Goal: Task Accomplishment & Management: Use online tool/utility

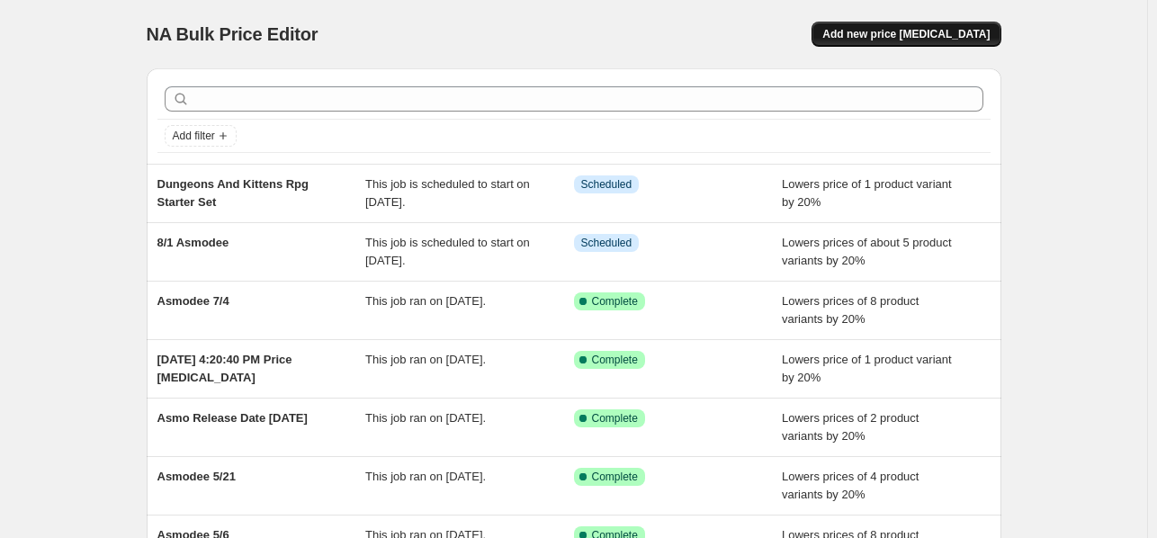
click at [897, 28] on span "Add new price [MEDICAL_DATA]" at bounding box center [905, 34] width 167 height 14
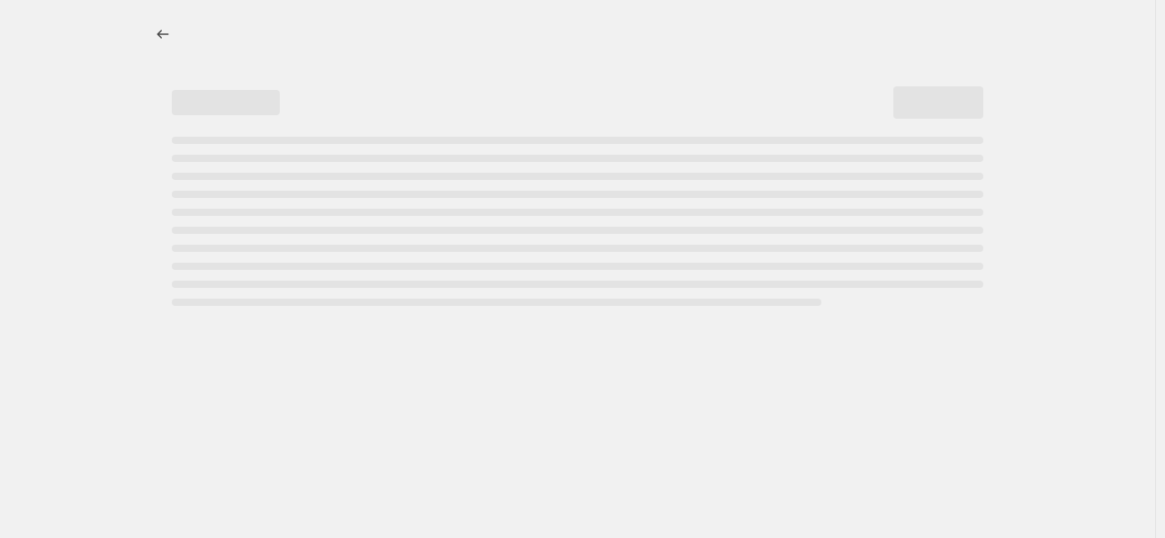
select select "percentage"
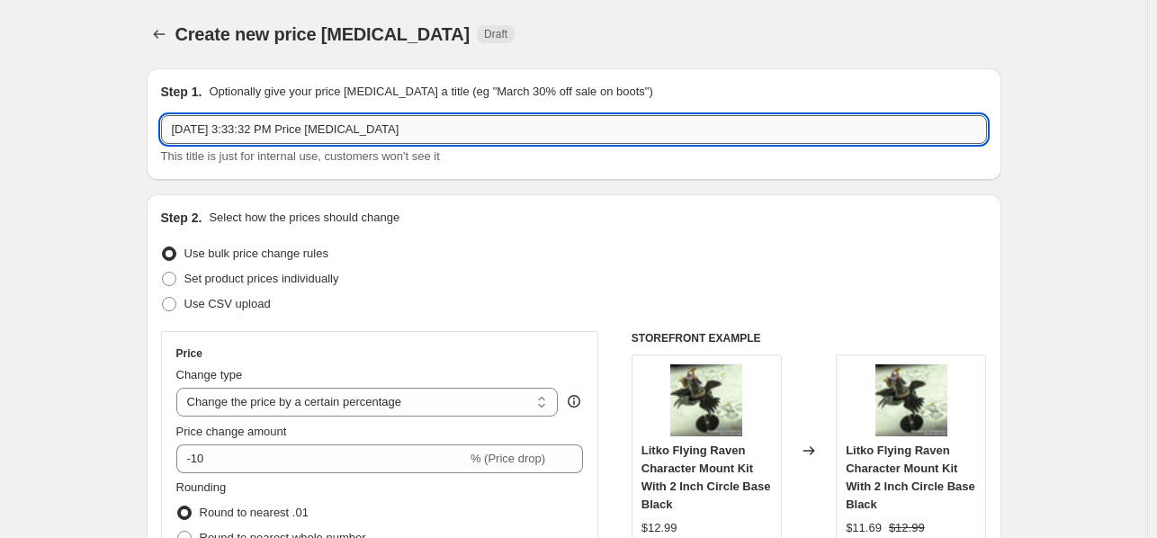
click at [582, 131] on input "[DATE] 3:33:32 PM Price [MEDICAL_DATA]" at bounding box center [574, 129] width 826 height 29
type input "10/17 asmodee"
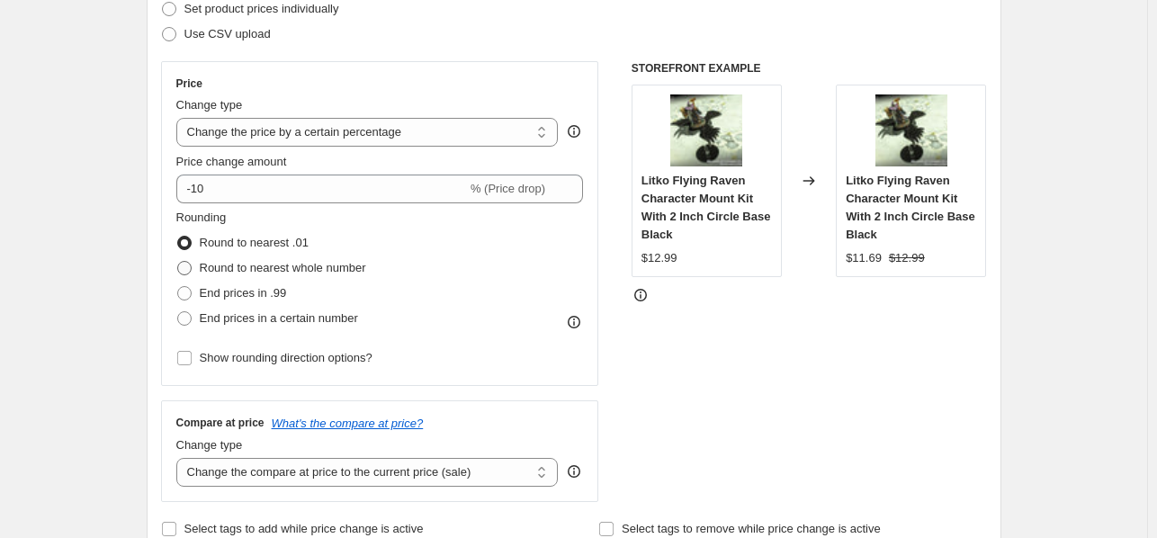
scroll to position [180, 0]
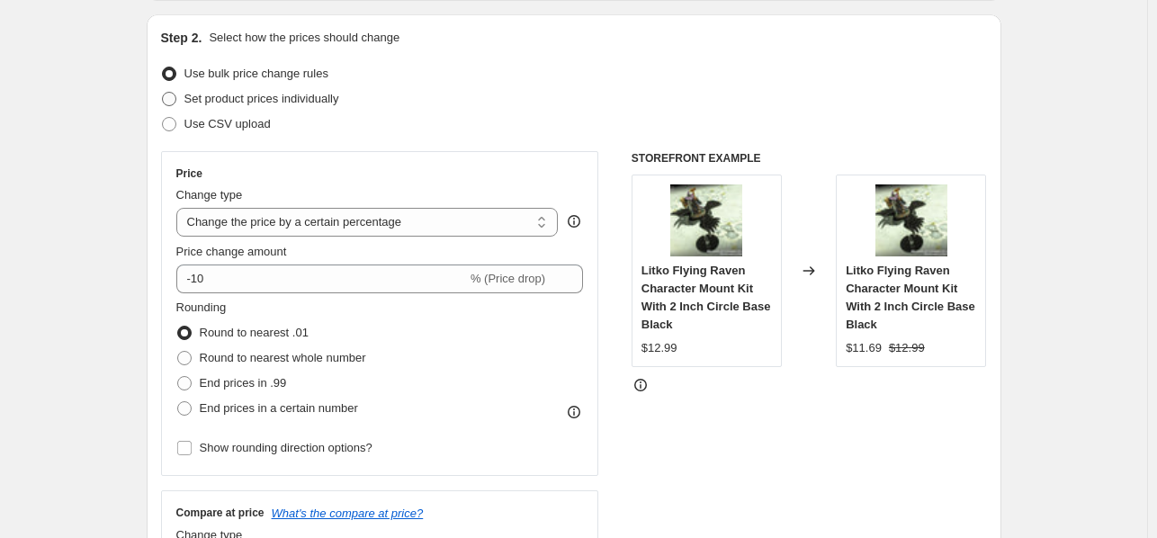
click at [181, 92] on label "Set product prices individually" at bounding box center [250, 98] width 178 height 25
click at [163, 92] on input "Set product prices individually" at bounding box center [162, 92] width 1 height 1
radio input "true"
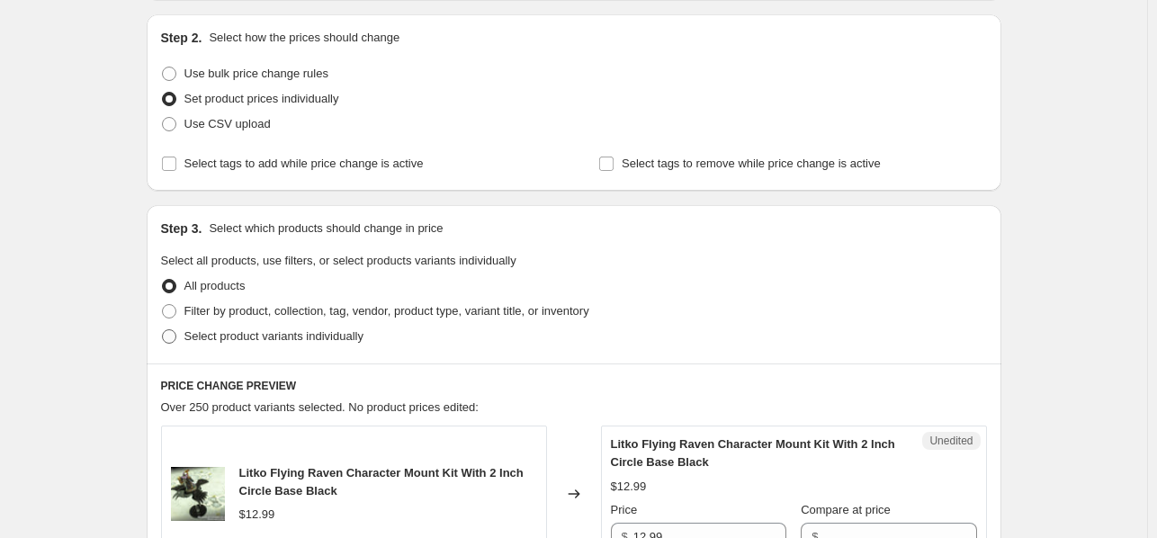
click at [174, 338] on span at bounding box center [169, 336] width 14 height 14
click at [163, 330] on input "Select product variants individually" at bounding box center [162, 329] width 1 height 1
radio input "true"
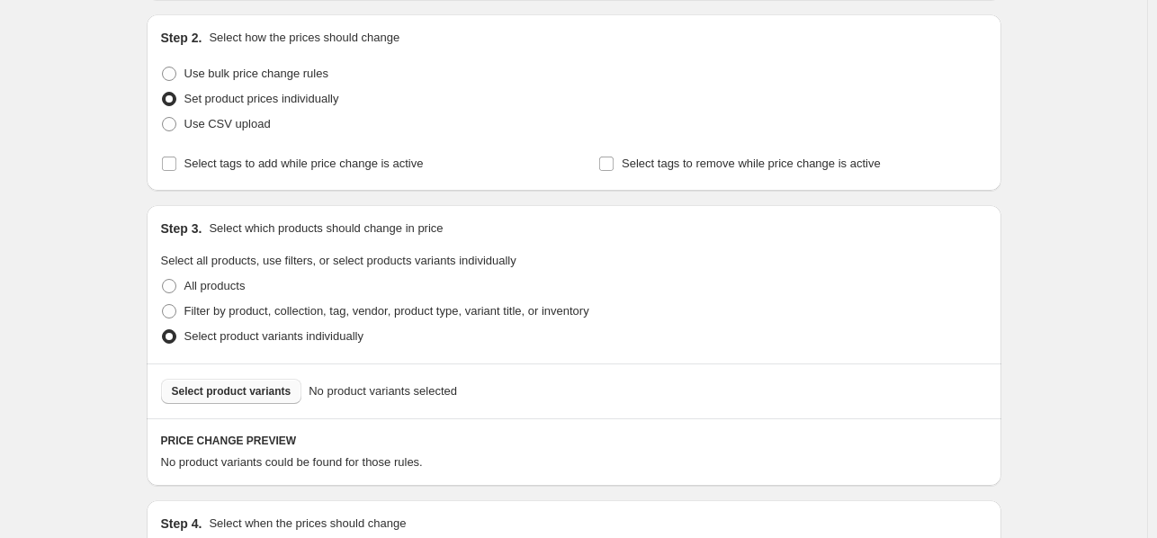
click at [264, 399] on button "Select product variants" at bounding box center [231, 391] width 141 height 25
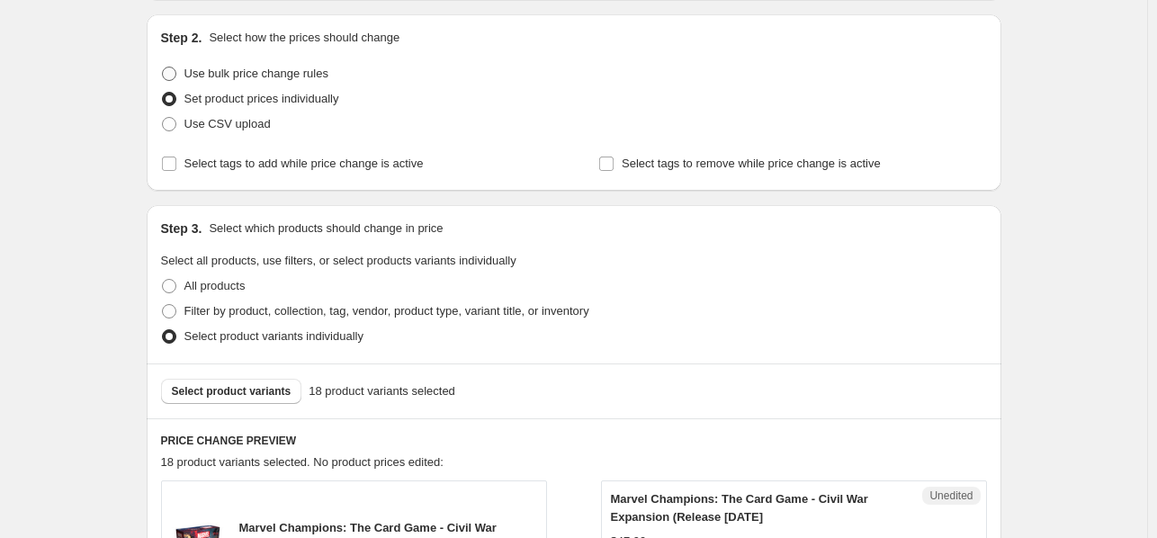
click at [172, 76] on span at bounding box center [169, 74] width 14 height 14
click at [163, 67] on input "Use bulk price change rules" at bounding box center [162, 67] width 1 height 1
radio input "true"
select select "percentage"
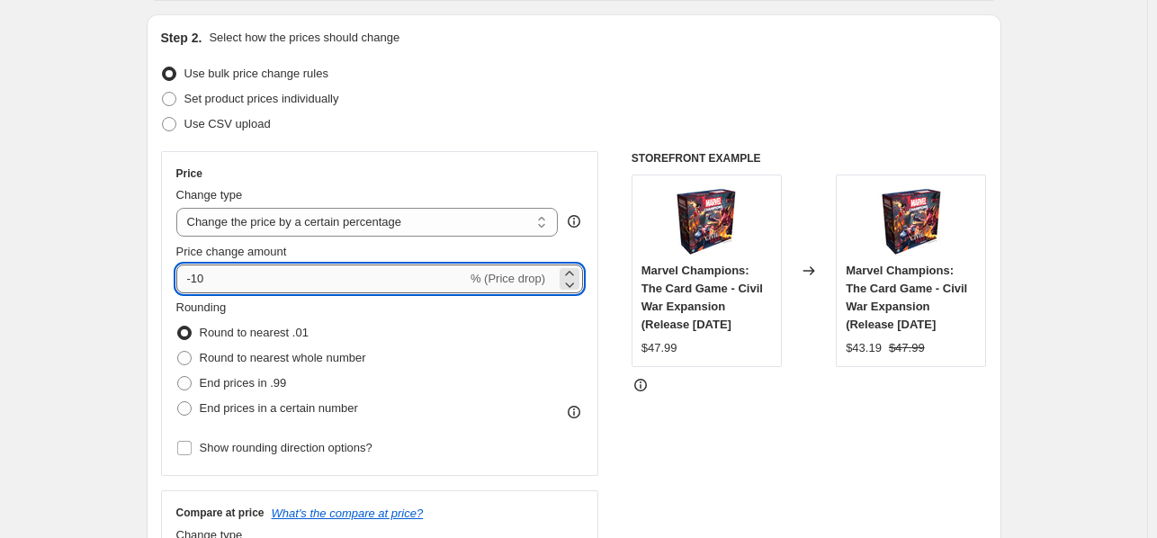
click at [199, 276] on input "-10" at bounding box center [321, 278] width 291 height 29
type input "-20"
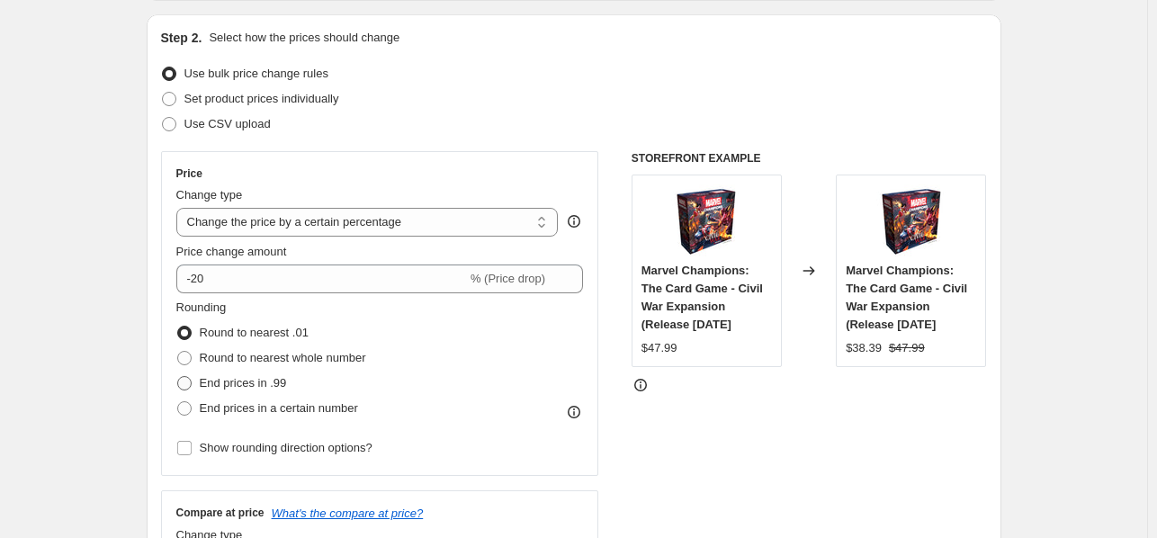
click at [190, 381] on span at bounding box center [184, 383] width 14 height 14
click at [178, 377] on input "End prices in .99" at bounding box center [177, 376] width 1 height 1
radio input "true"
click at [190, 338] on span at bounding box center [184, 333] width 14 height 14
click at [178, 327] on input "Round to nearest .01" at bounding box center [177, 326] width 1 height 1
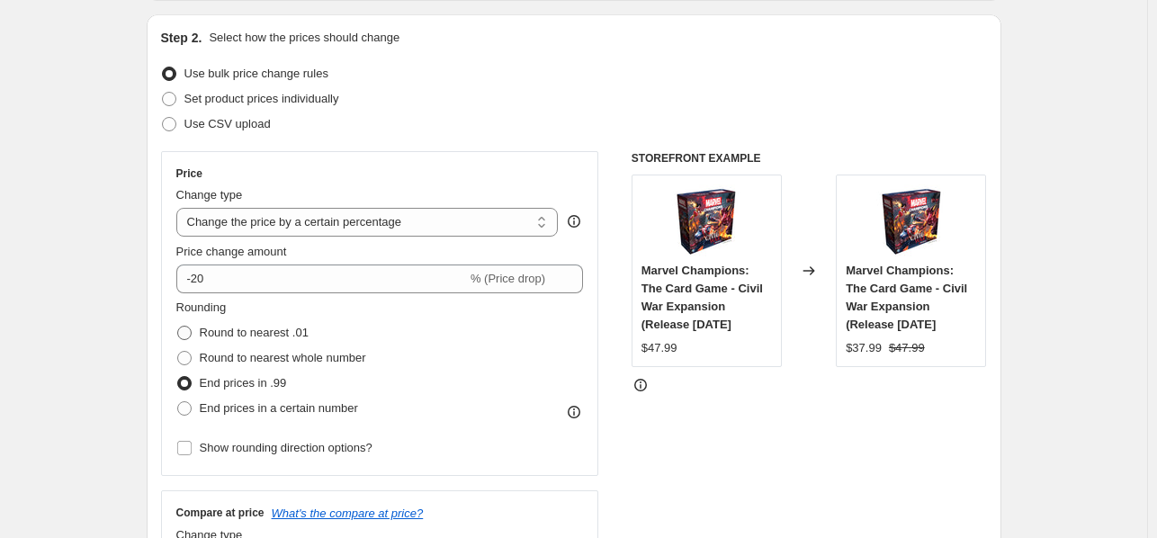
radio input "true"
click at [183, 411] on span at bounding box center [184, 408] width 14 height 14
click at [178, 402] on input "End prices in a certain number" at bounding box center [177, 401] width 1 height 1
radio input "true"
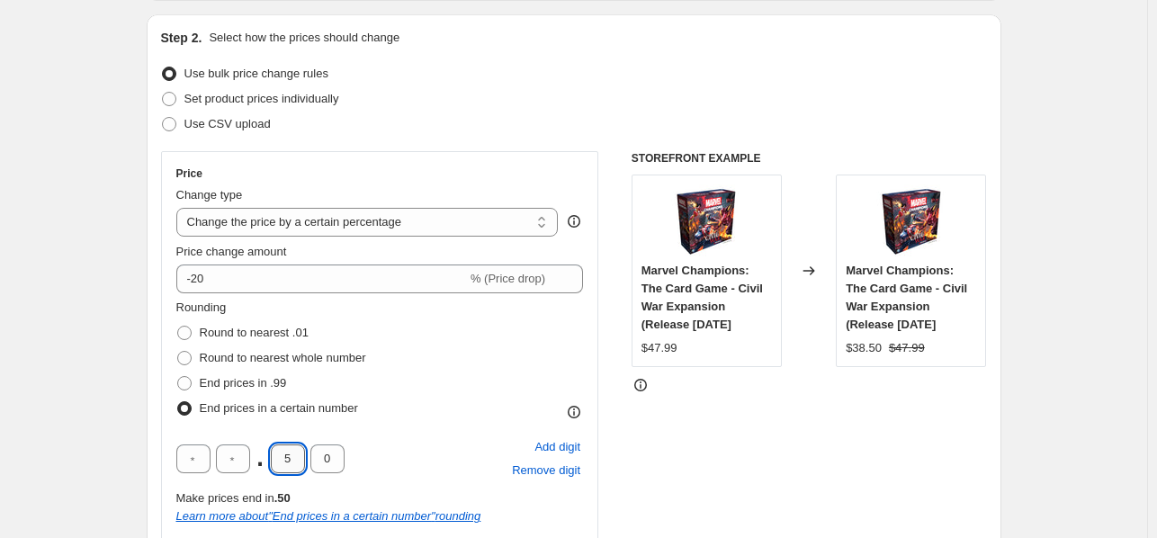
click at [280, 455] on input "5" at bounding box center [288, 458] width 34 height 29
type input "9"
click at [828, 458] on div "STOREFRONT EXAMPLE Marvel Champions: The Card Game - Civil War Expansion (Relea…" at bounding box center [809, 423] width 355 height 545
click at [185, 334] on span at bounding box center [184, 333] width 14 height 14
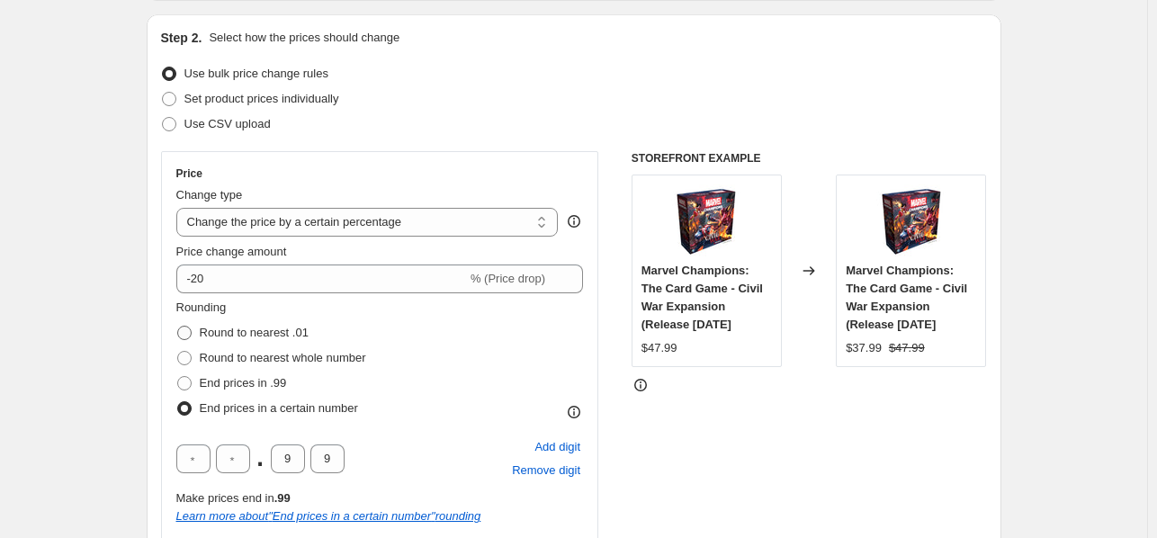
click at [178, 327] on input "Round to nearest .01" at bounding box center [177, 326] width 1 height 1
radio input "true"
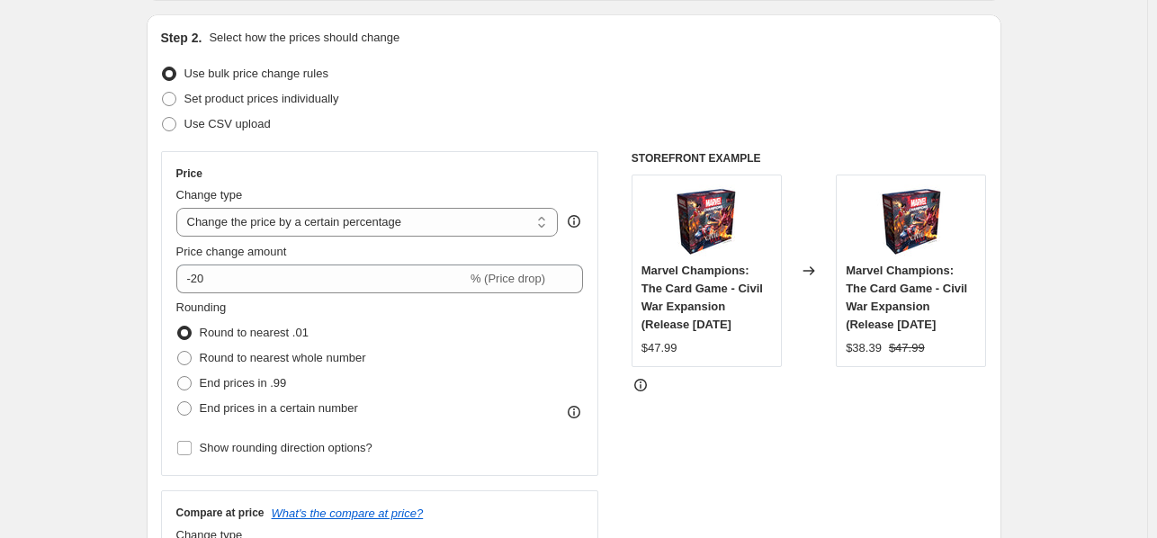
click at [627, 464] on div "Price Change type Change the price to a certain amount Change the price by a ce…" at bounding box center [574, 371] width 826 height 441
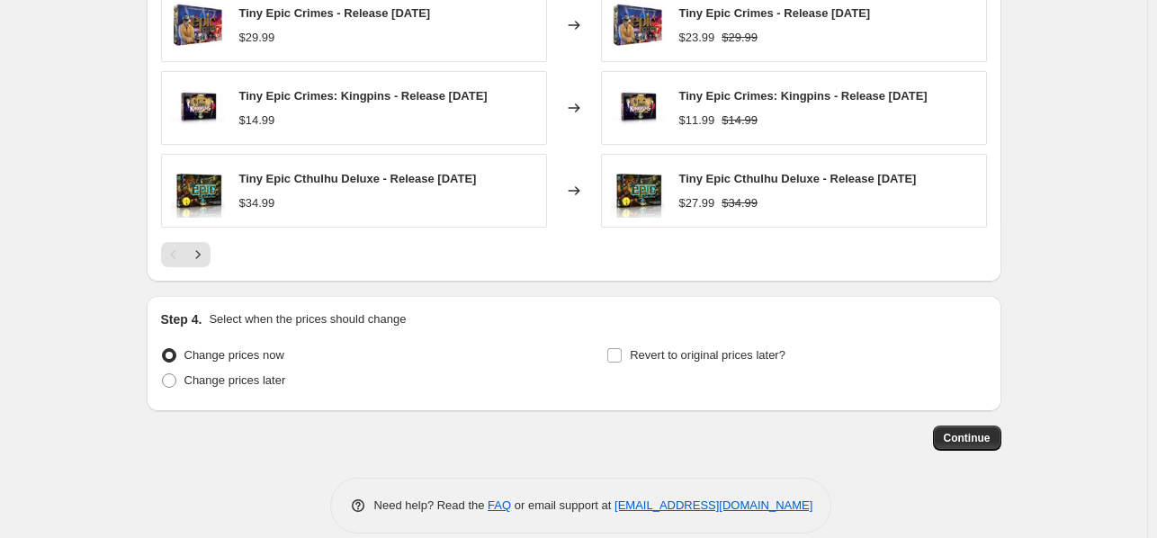
scroll to position [1318, 0]
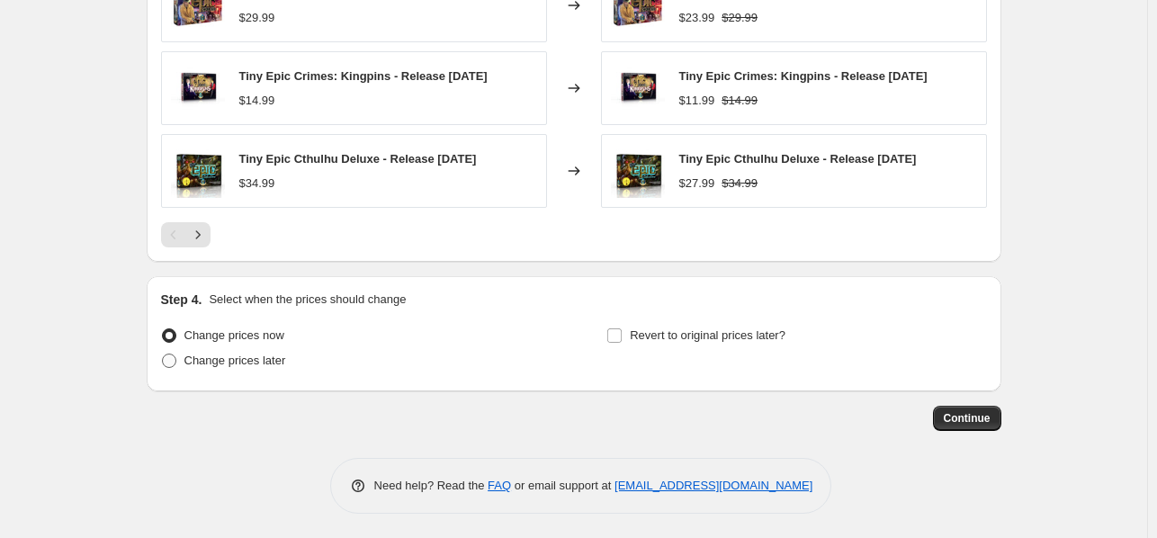
click at [266, 363] on span "Change prices later" at bounding box center [235, 360] width 102 height 13
click at [163, 354] on input "Change prices later" at bounding box center [162, 354] width 1 height 1
radio input "true"
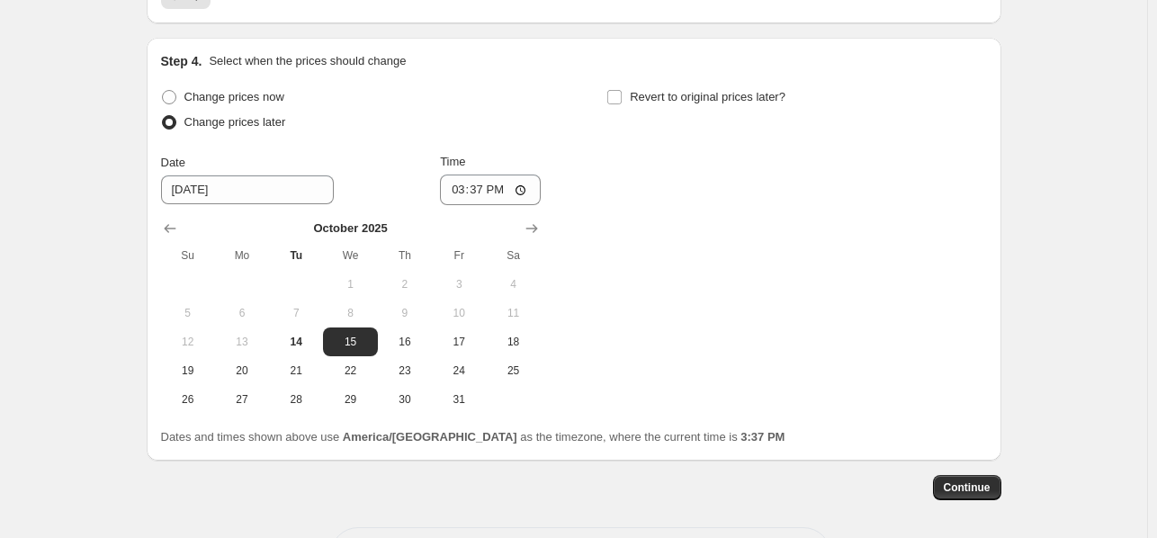
scroll to position [1588, 0]
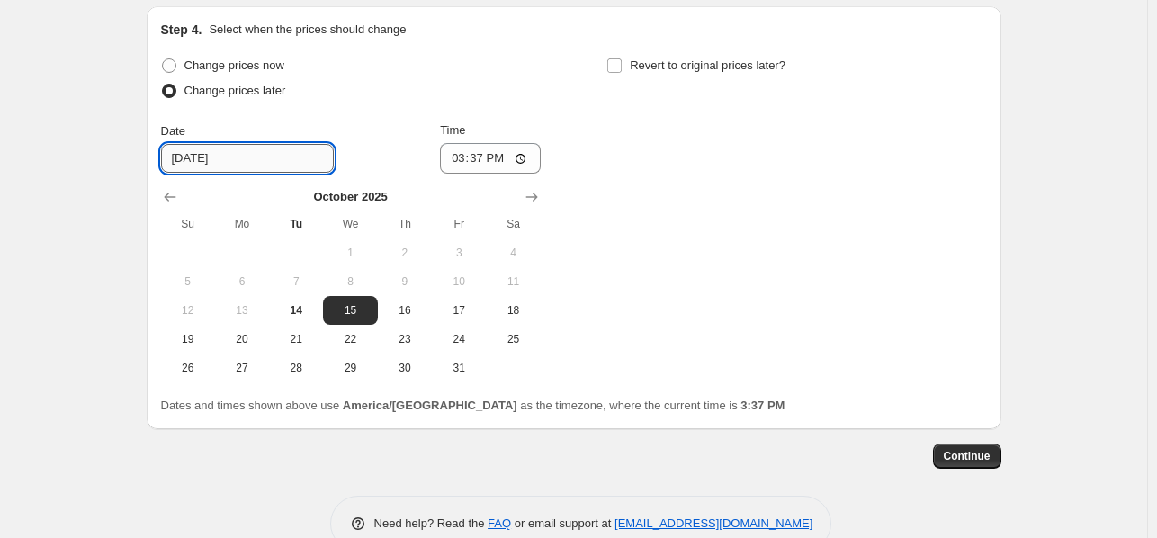
click at [189, 153] on input "[DATE]" at bounding box center [247, 158] width 173 height 29
type input "[DATE]"
click at [441, 148] on input "15:37" at bounding box center [490, 158] width 101 height 31
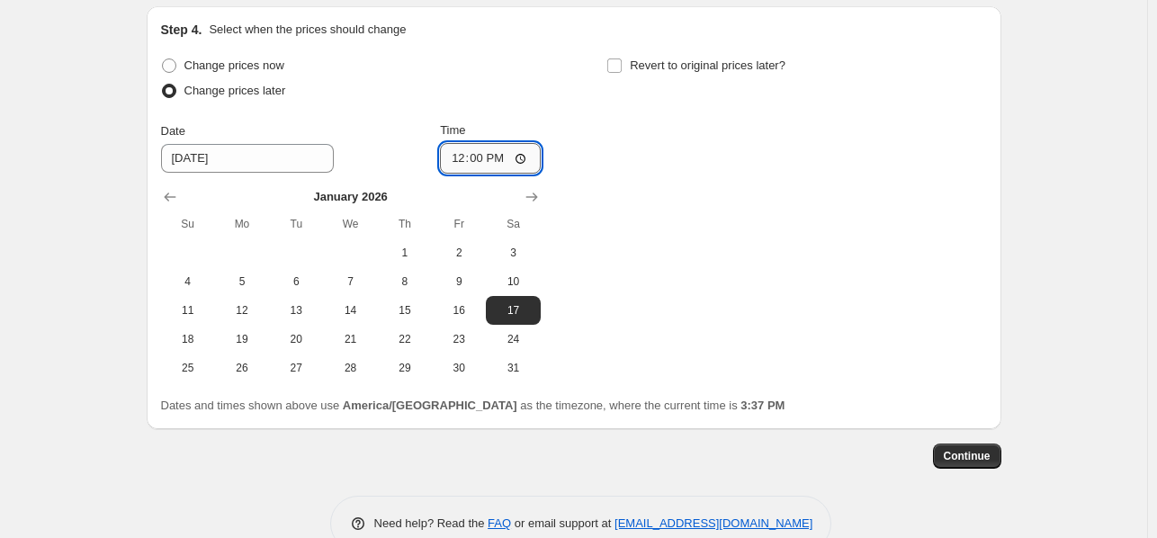
type input "00:00"
click at [678, 188] on div "Change prices now Change prices later Date [DATE] Time 00:00 [DATE] Su Mo Tu We…" at bounding box center [574, 217] width 826 height 329
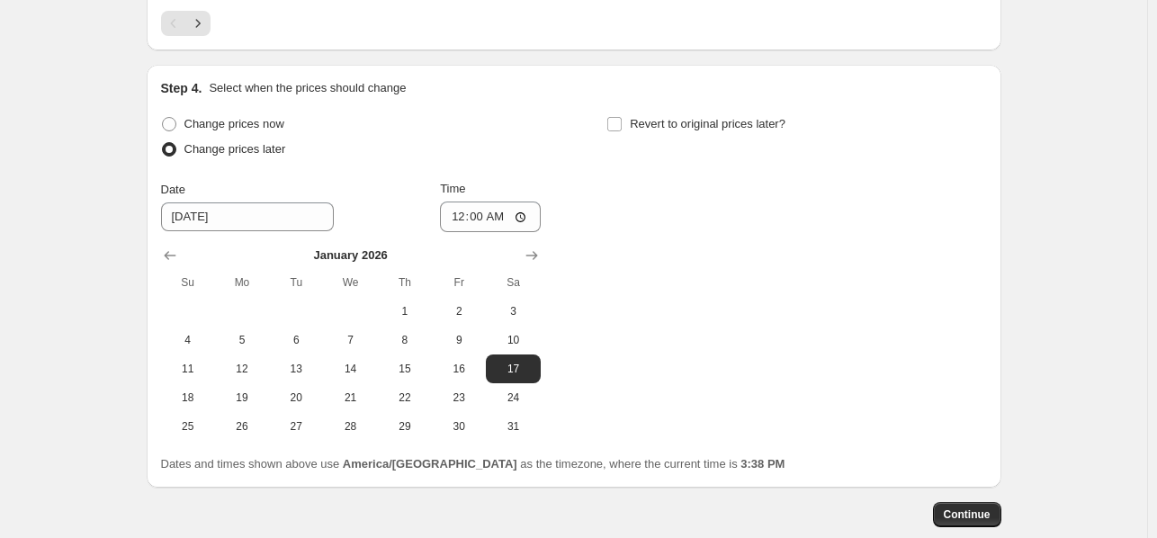
scroll to position [1626, 0]
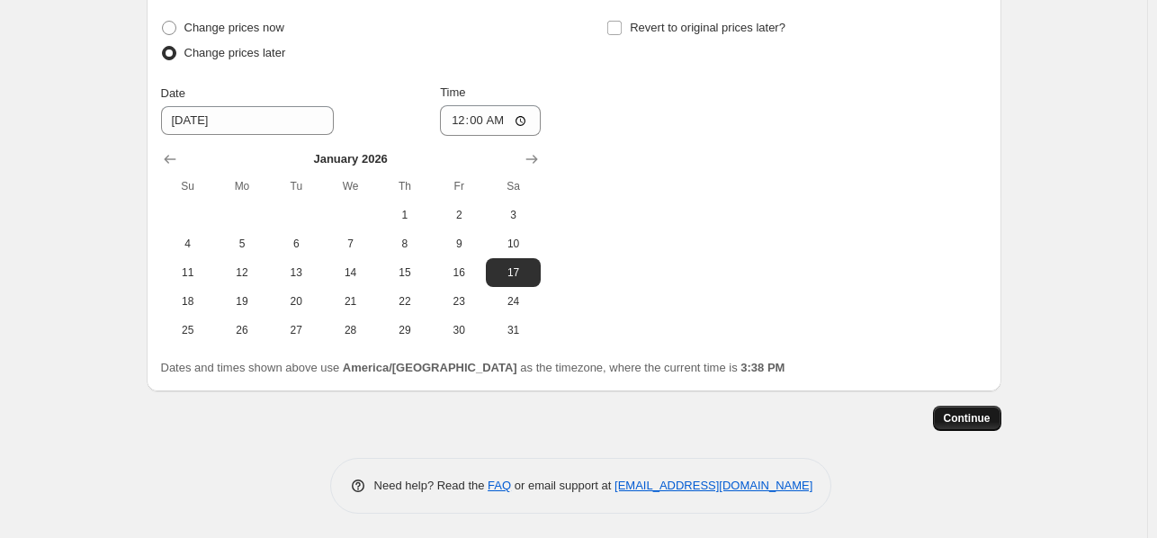
click at [981, 425] on button "Continue" at bounding box center [967, 418] width 68 height 25
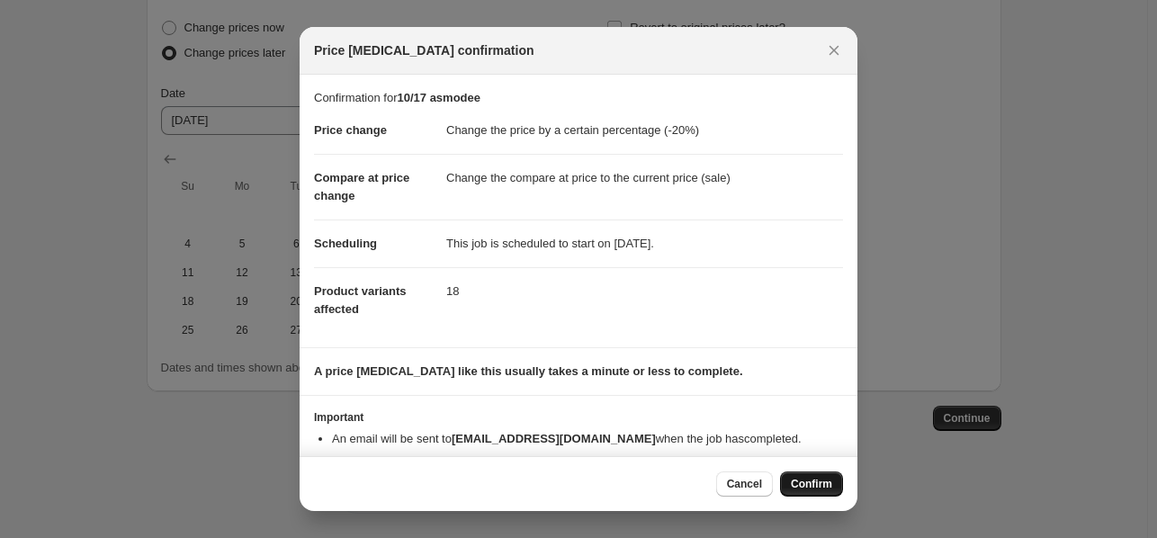
click at [791, 479] on span "Confirm" at bounding box center [811, 484] width 41 height 14
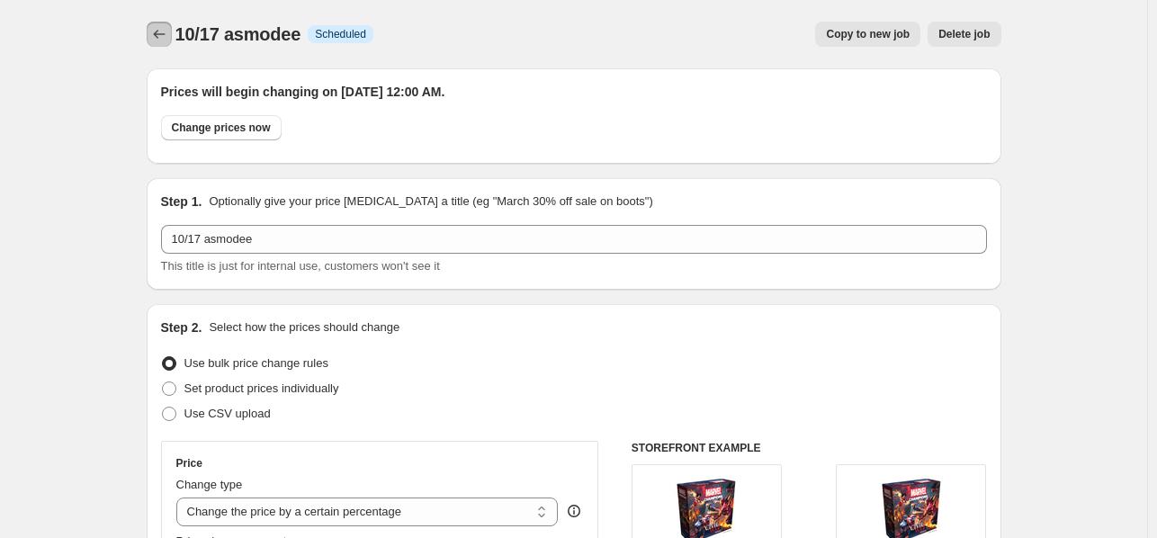
click at [160, 42] on icon "Price change jobs" at bounding box center [159, 34] width 18 height 18
